Goal: Task Accomplishment & Management: Use online tool/utility

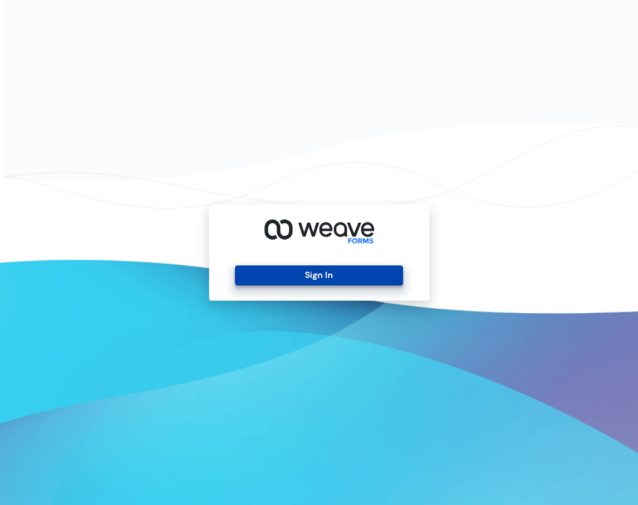
click at [356, 278] on button "Sign In" at bounding box center [319, 276] width 168 height 20
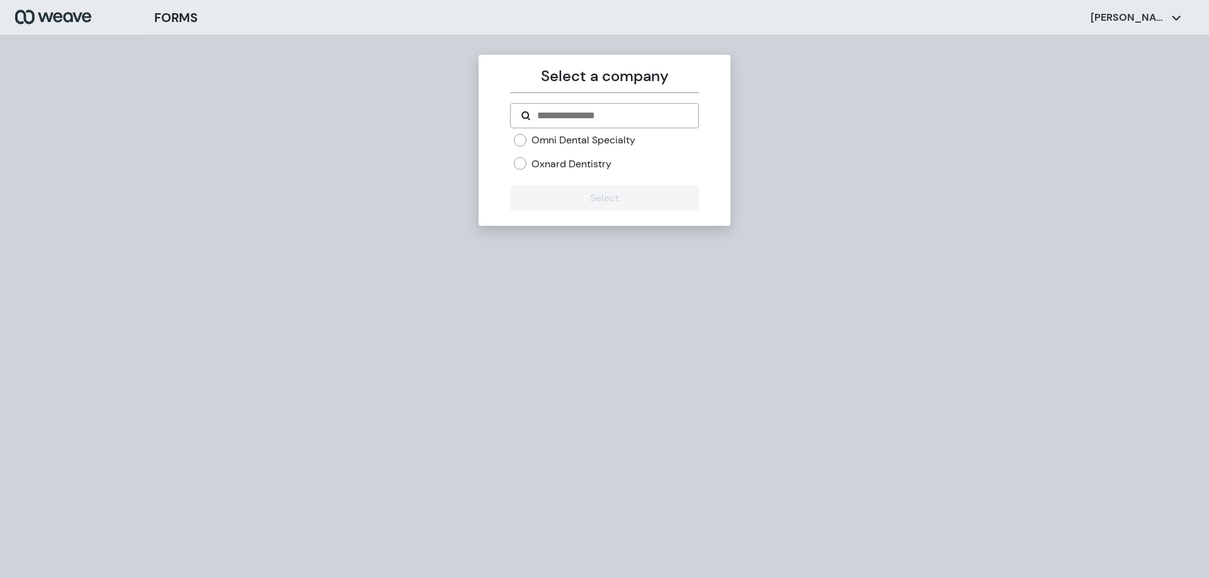
click at [570, 146] on label "Omni Dental Specialty" at bounding box center [583, 140] width 104 height 14
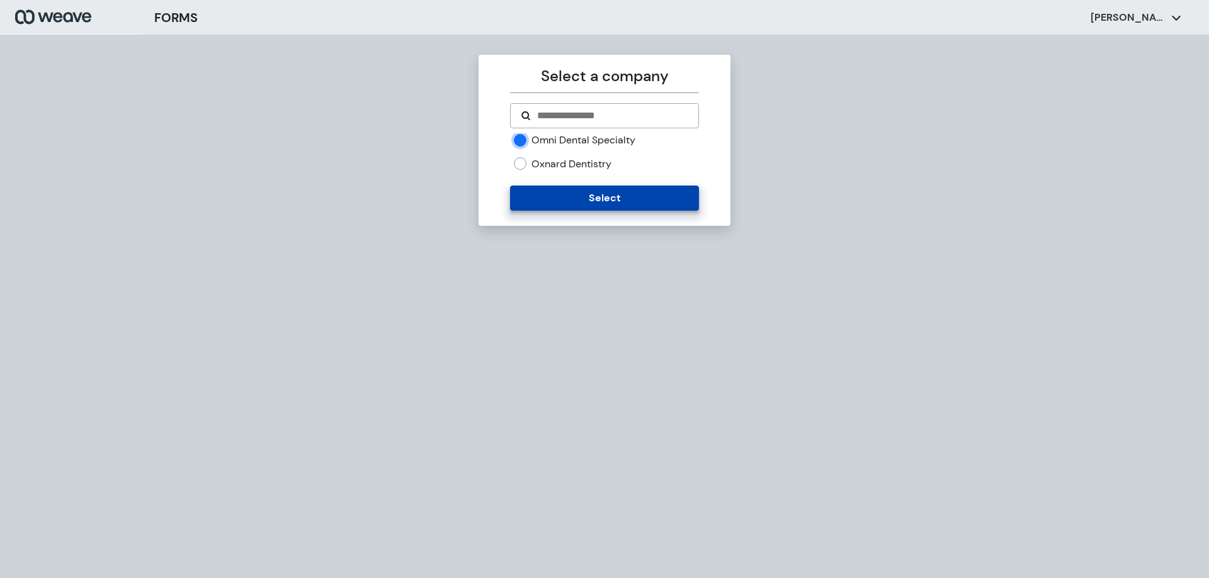
click at [581, 189] on button "Select" at bounding box center [604, 198] width 188 height 25
